Goal: Task Accomplishment & Management: Complete application form

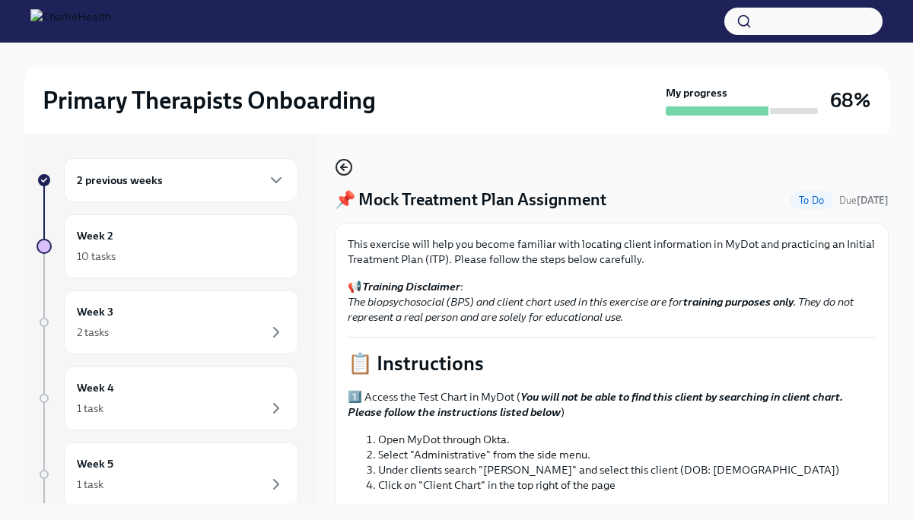
click at [345, 173] on icon "button" at bounding box center [344, 167] width 18 height 18
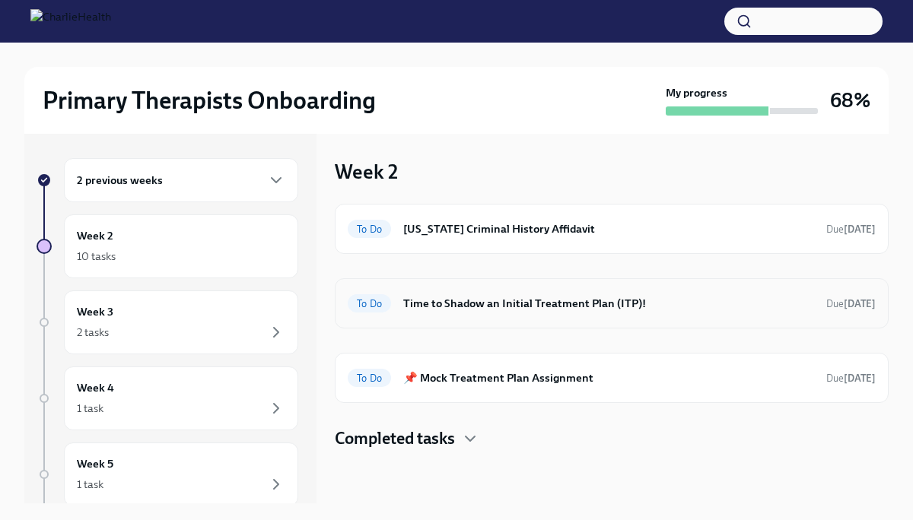
click at [533, 302] on h6 "Time to Shadow an Initial Treatment Plan (ITP)!" at bounding box center [608, 303] width 411 height 17
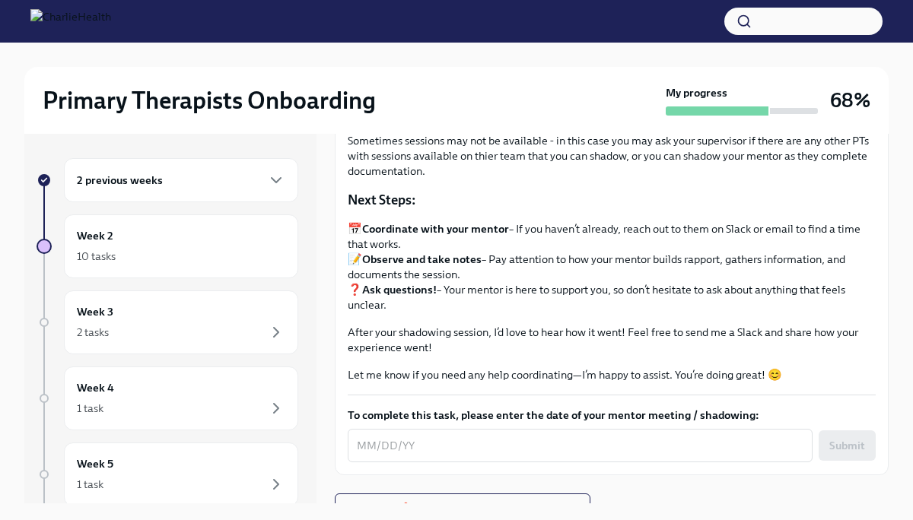
scroll to position [209, 0]
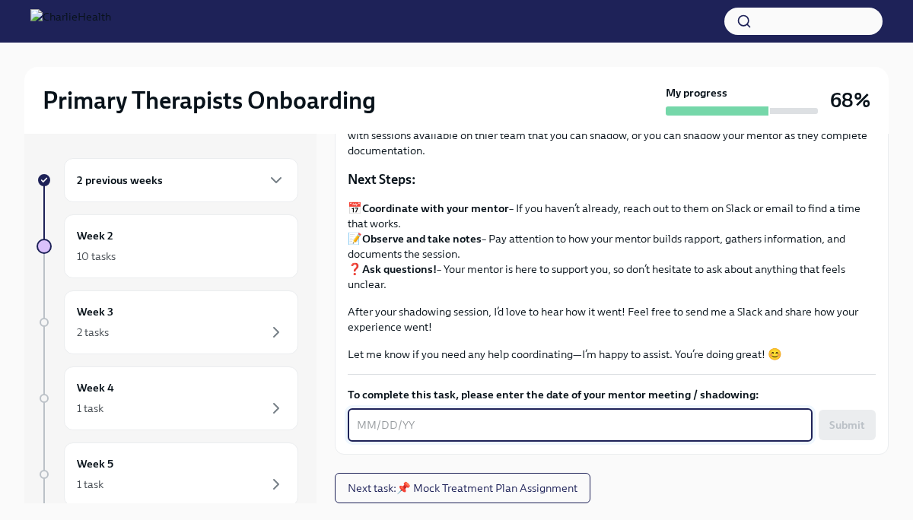
click at [529, 418] on textarea "To complete this task, please enter the date of your mentor meeting / shadowing:" at bounding box center [580, 425] width 447 height 18
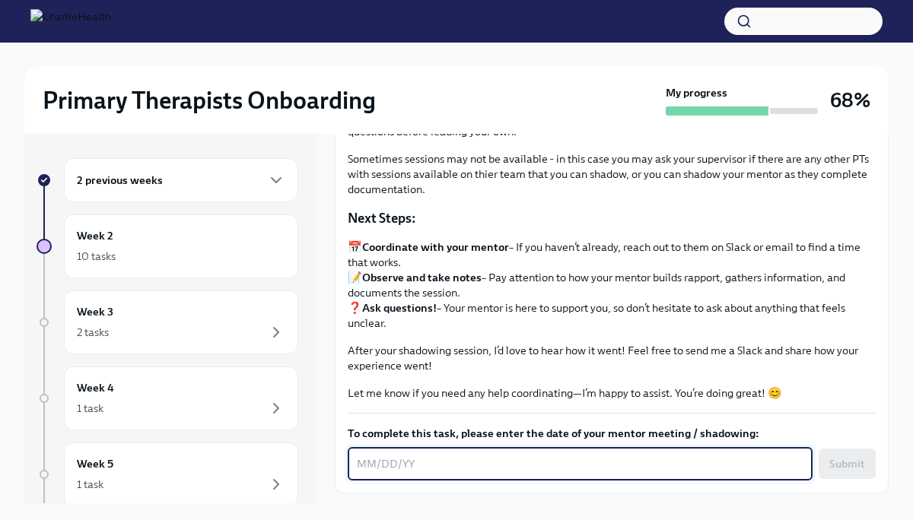
scroll to position [164, 0]
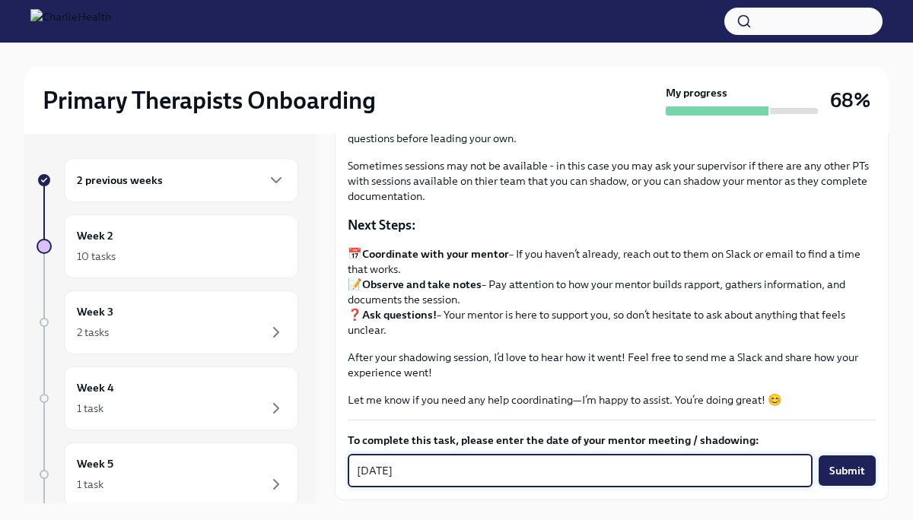
type textarea "[DATE]"
click at [852, 473] on span "Submit" at bounding box center [847, 470] width 36 height 15
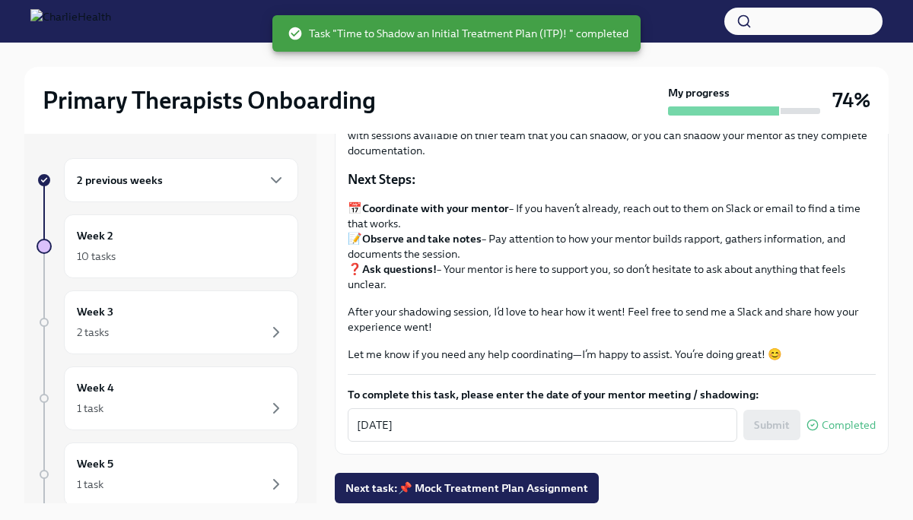
scroll to position [0, 0]
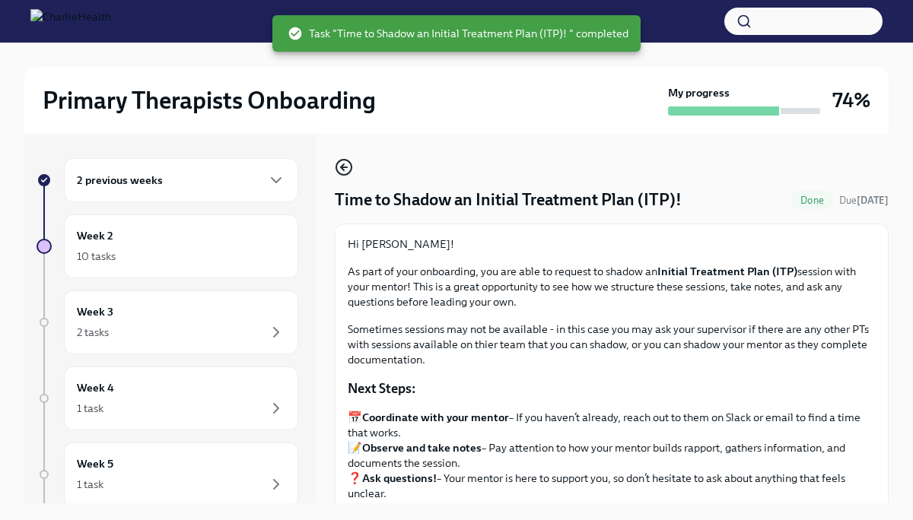
click at [343, 169] on icon "button" at bounding box center [342, 167] width 3 height 6
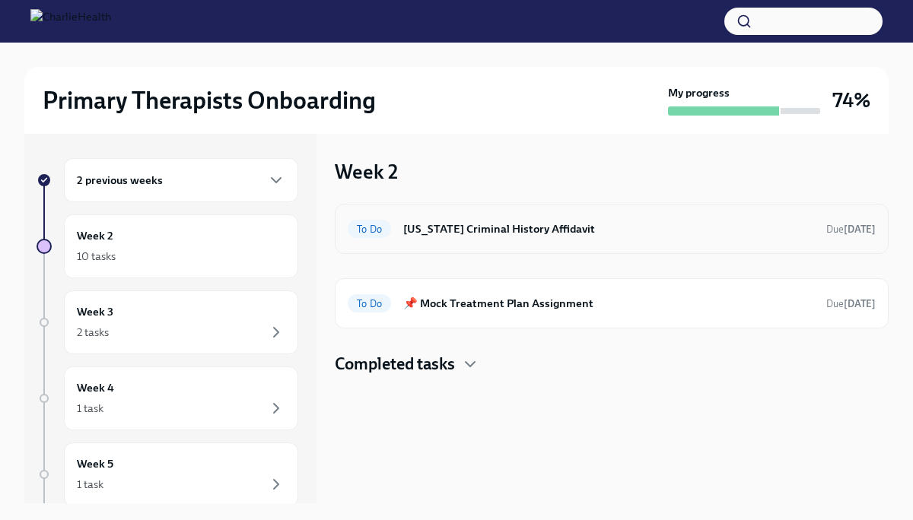
click at [595, 230] on h6 "[US_STATE] Criminal History Affidavit" at bounding box center [608, 229] width 411 height 17
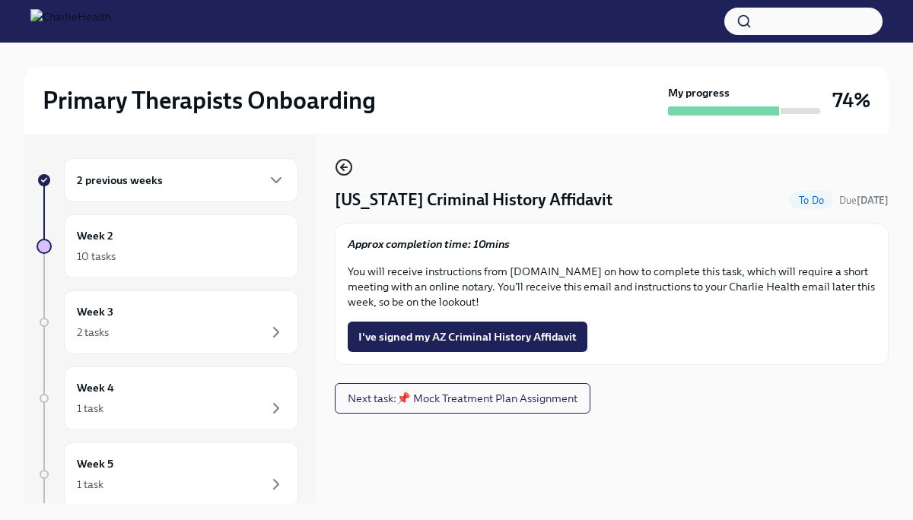
click at [346, 172] on icon "button" at bounding box center [344, 167] width 18 height 18
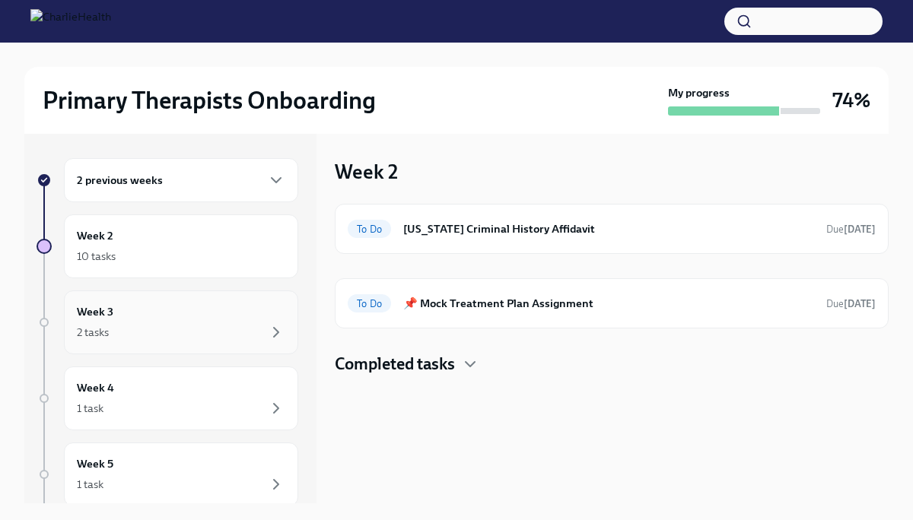
click at [225, 328] on div "2 tasks" at bounding box center [181, 332] width 208 height 18
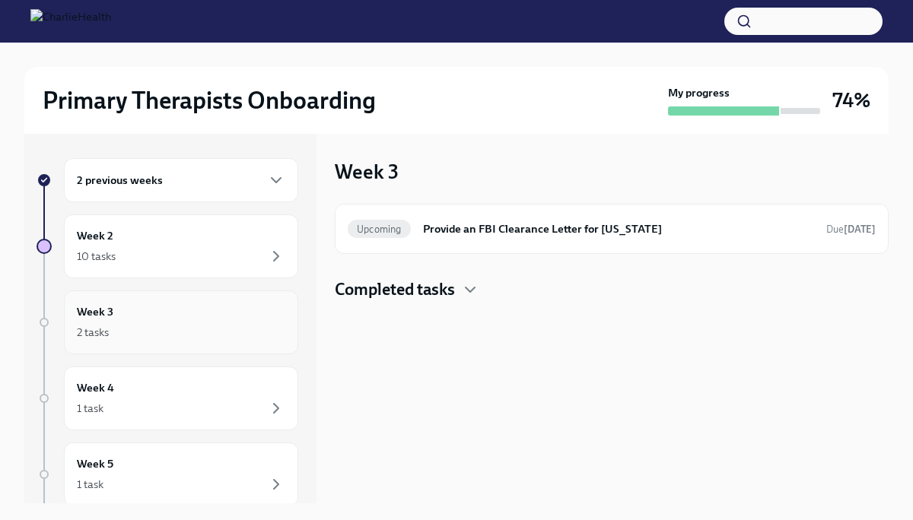
click at [221, 311] on div "Week 3 2 tasks" at bounding box center [181, 323] width 208 height 38
click at [231, 242] on div "Week 2 10 tasks" at bounding box center [181, 246] width 208 height 38
